Goal: Information Seeking & Learning: Learn about a topic

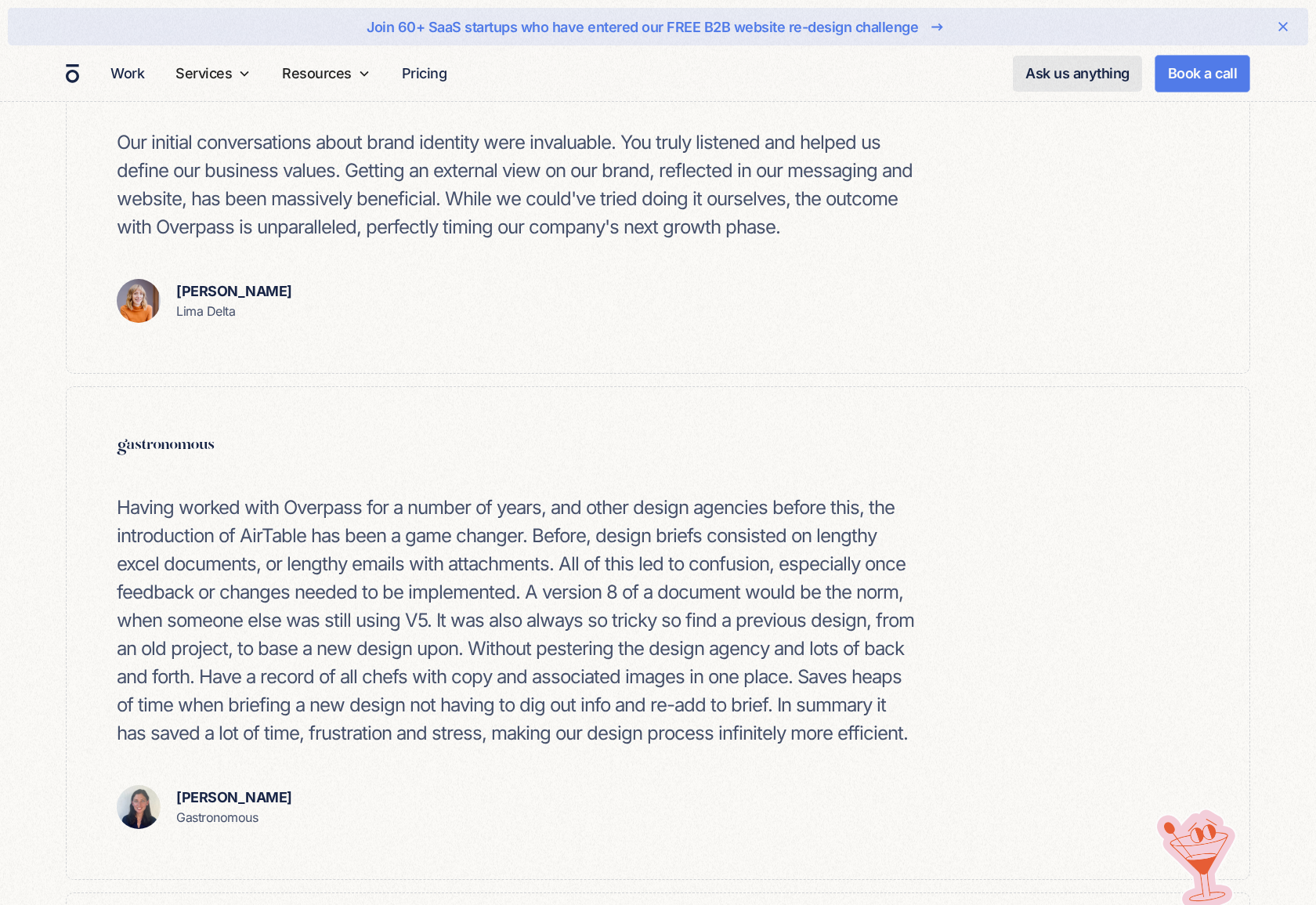
scroll to position [1140, 0]
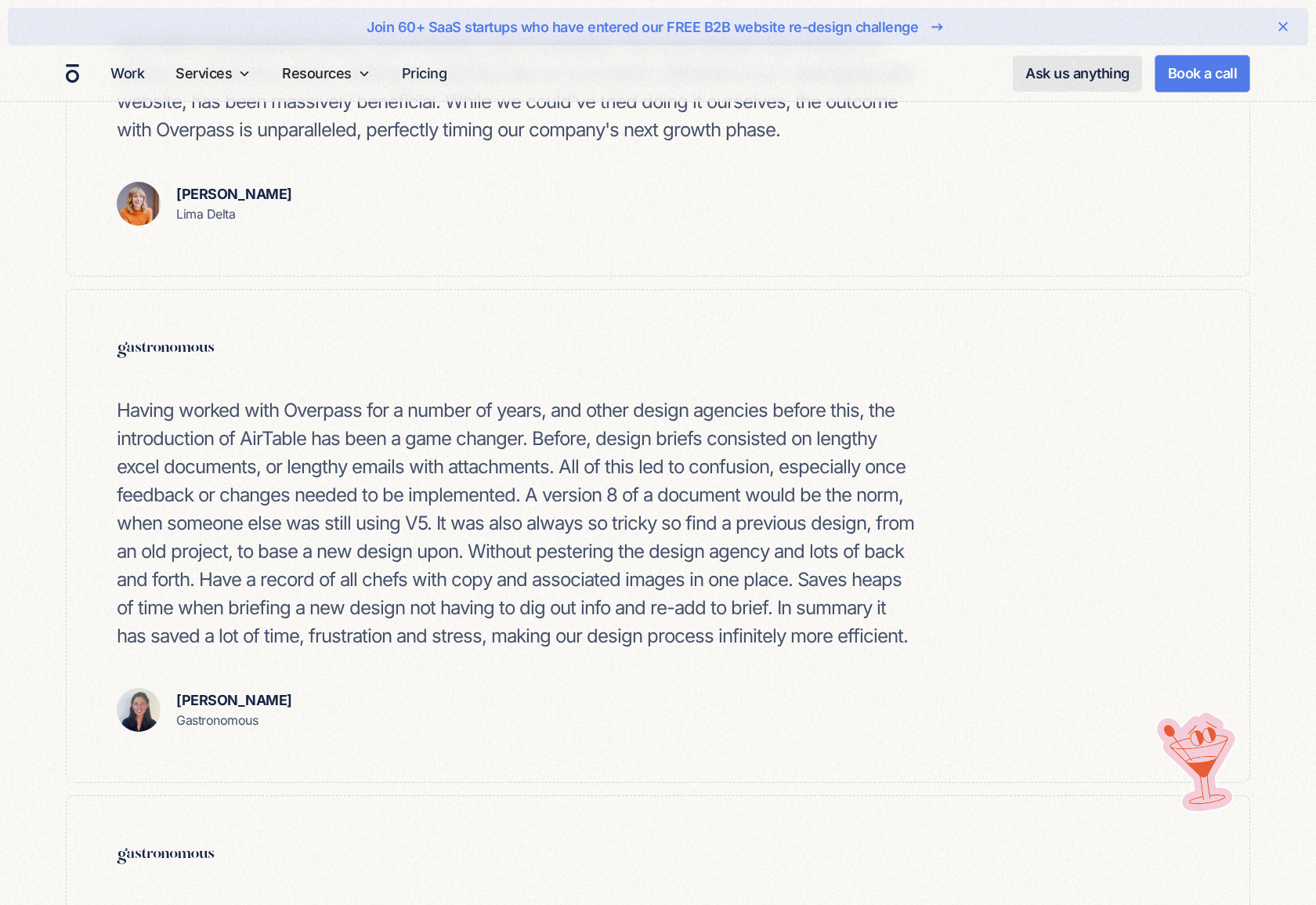
click at [442, 569] on p "Having worked with Overpass for a number of years, and other design agencies be…" at bounding box center [517, 523] width 802 height 254
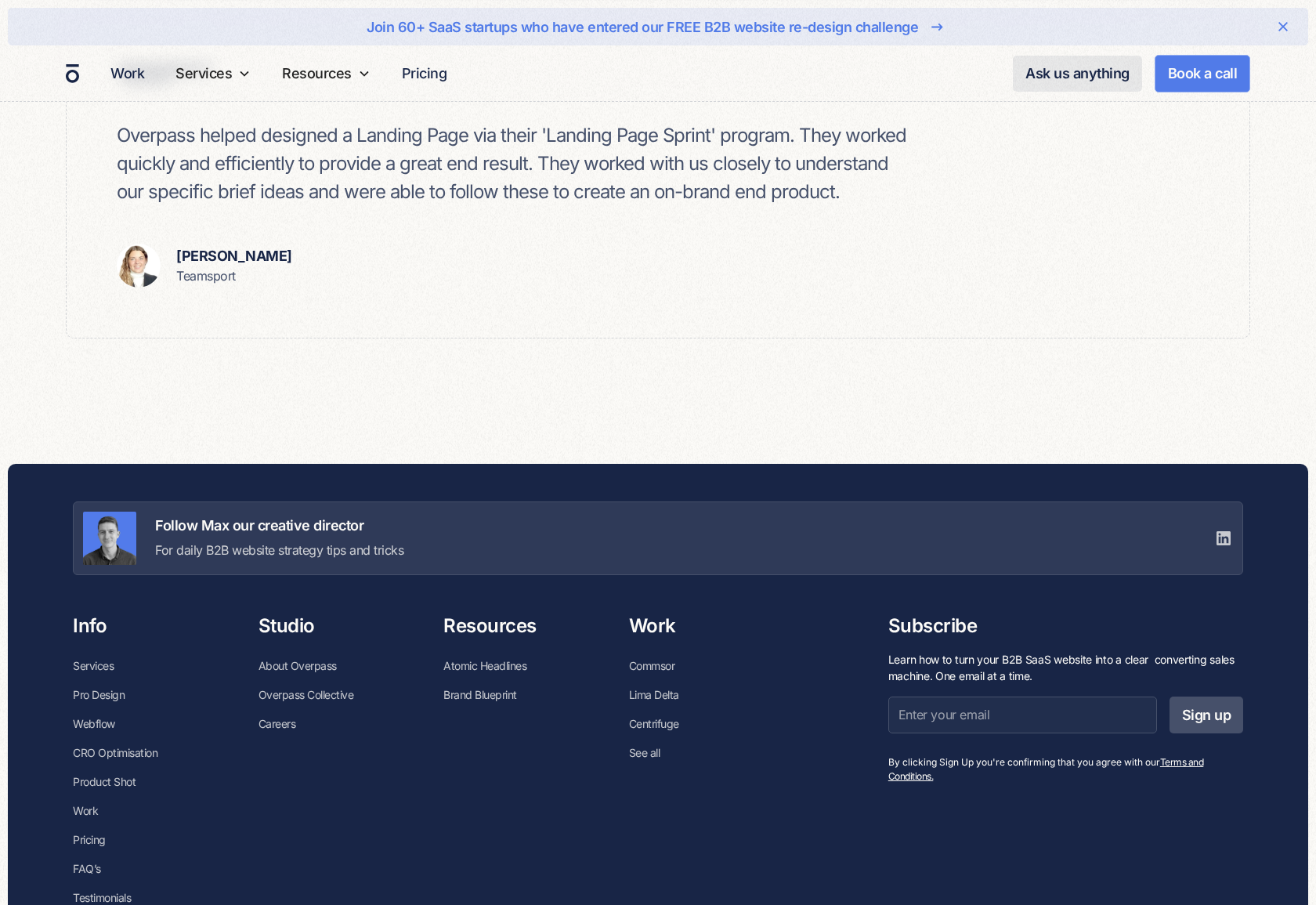
scroll to position [5791, 0]
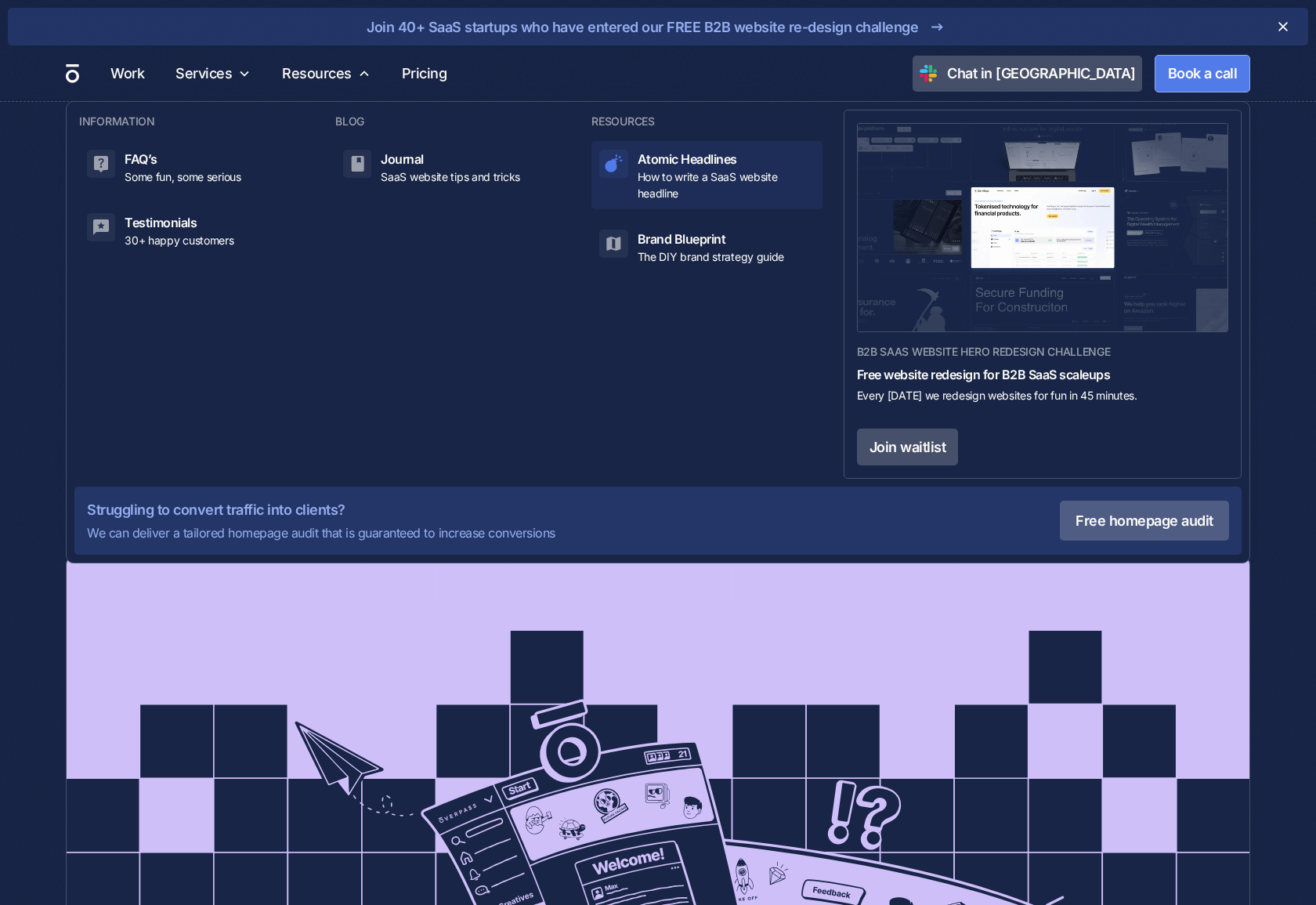
click at [661, 159] on div "Atomic Headlines" at bounding box center [686, 159] width 99 height 19
click at [657, 154] on div "Atomic Headlines" at bounding box center [686, 159] width 99 height 19
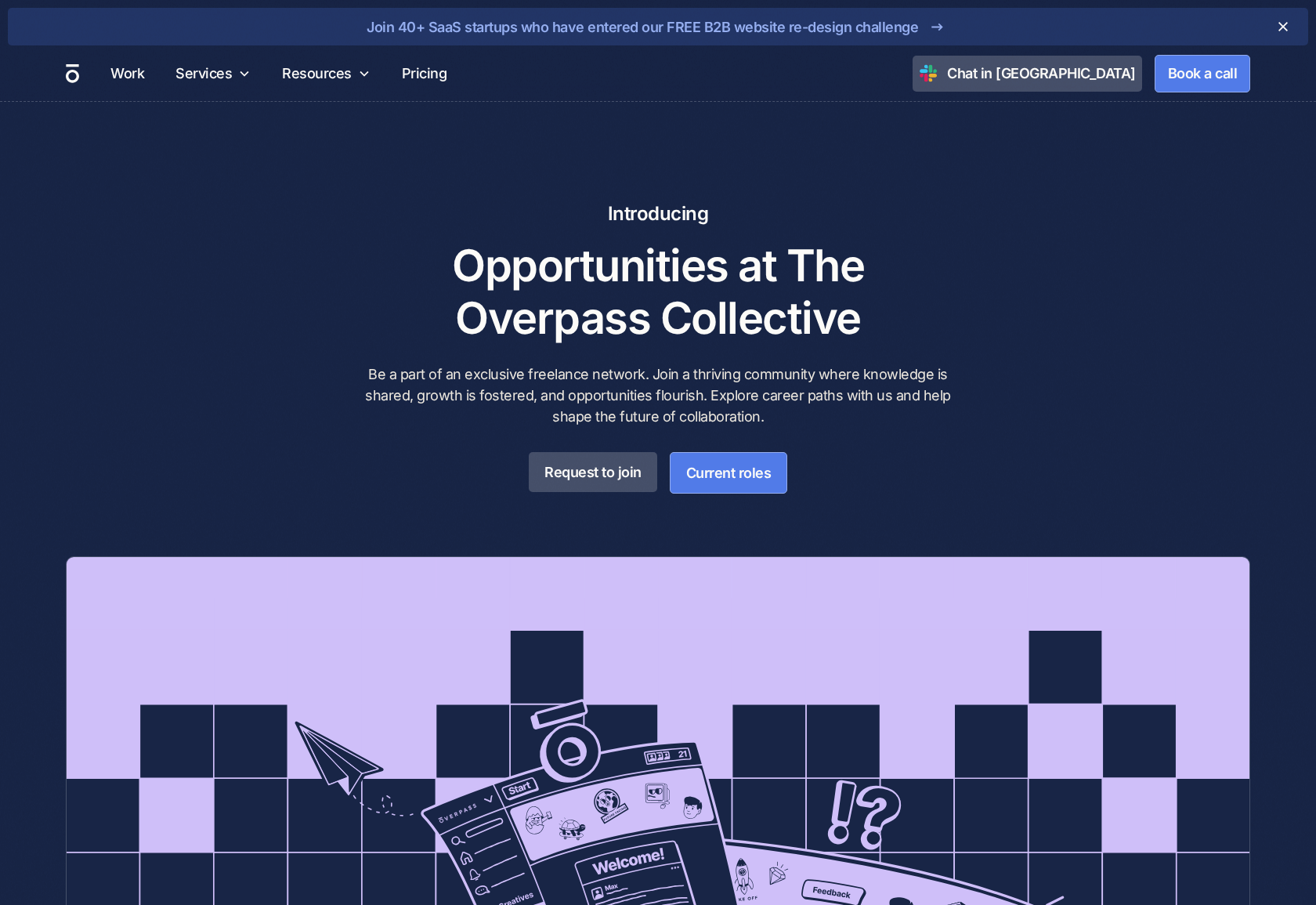
click at [1061, 268] on div "Introducing Opportunities at The Overpass Collective Be a part of an exclusive …" at bounding box center [657, 347] width 1184 height 293
click at [434, 72] on link "Pricing" at bounding box center [424, 72] width 58 height 30
